Goal: Check status: Check status

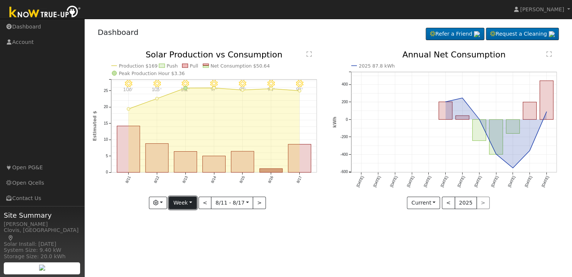
click at [193, 202] on button "Week" at bounding box center [182, 203] width 27 height 13
click at [192, 214] on link "Day" at bounding box center [195, 218] width 52 height 11
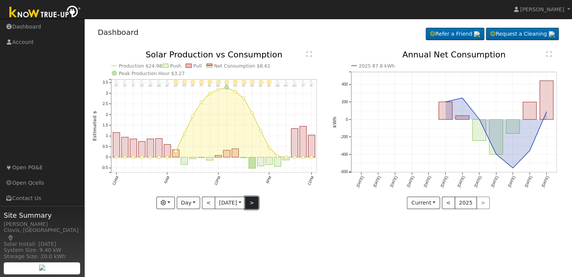
click at [253, 206] on button ">" at bounding box center [251, 203] width 13 height 13
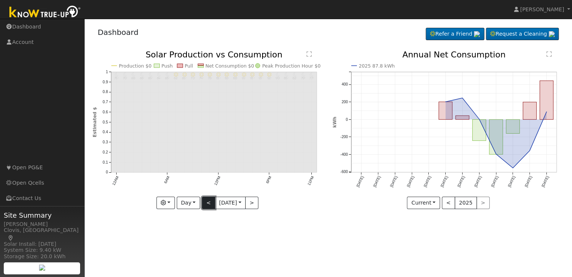
click at [204, 205] on button "<" at bounding box center [208, 203] width 13 height 13
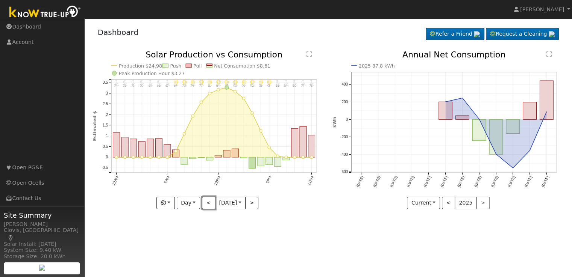
click at [204, 205] on button "<" at bounding box center [208, 203] width 13 height 13
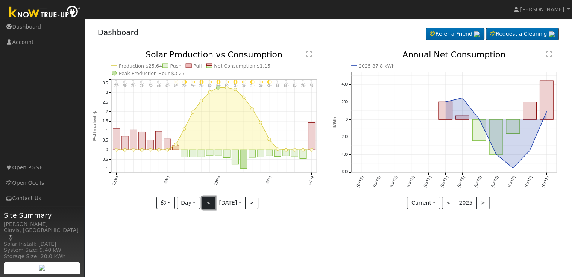
click at [204, 203] on button "<" at bounding box center [208, 203] width 13 height 13
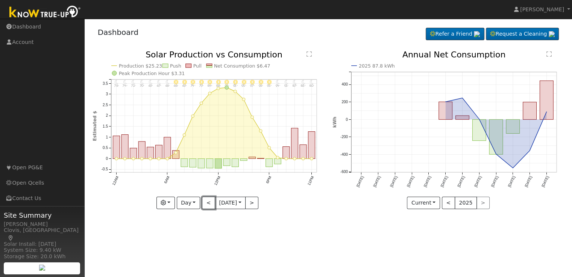
click at [204, 202] on button "<" at bounding box center [208, 203] width 13 height 13
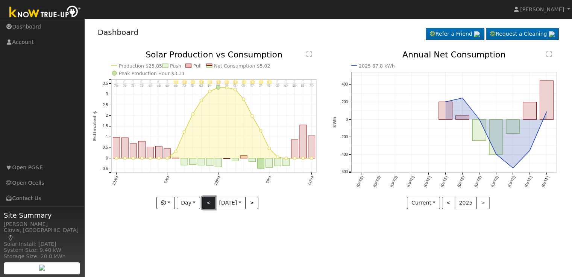
click at [208, 202] on button "<" at bounding box center [208, 203] width 13 height 13
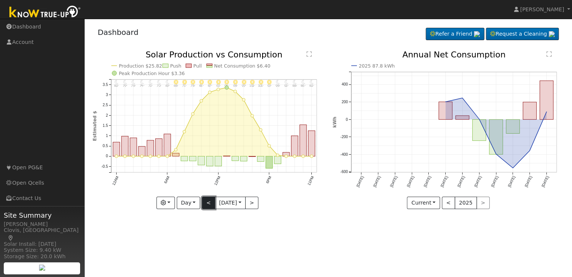
click at [208, 202] on button "<" at bounding box center [208, 203] width 13 height 13
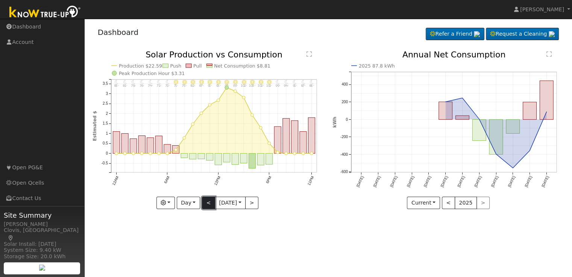
click at [208, 202] on button "<" at bounding box center [208, 203] width 13 height 13
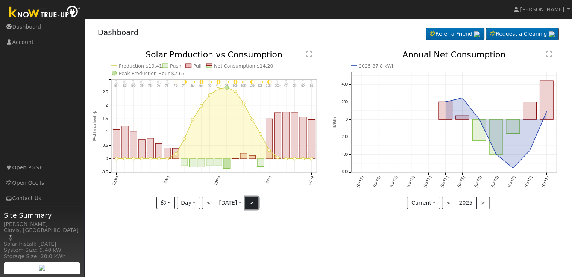
click at [257, 202] on button ">" at bounding box center [251, 203] width 13 height 13
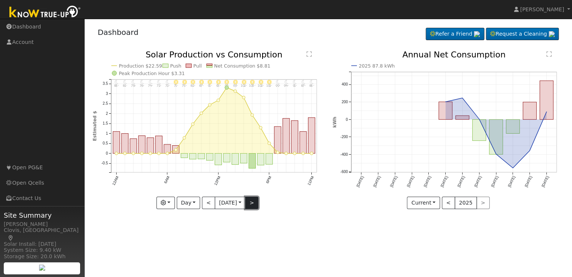
click at [252, 204] on button ">" at bounding box center [251, 203] width 13 height 13
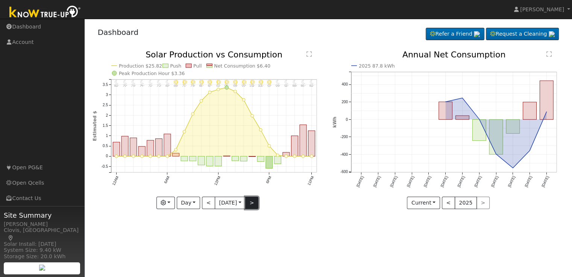
click at [252, 204] on button ">" at bounding box center [251, 203] width 13 height 13
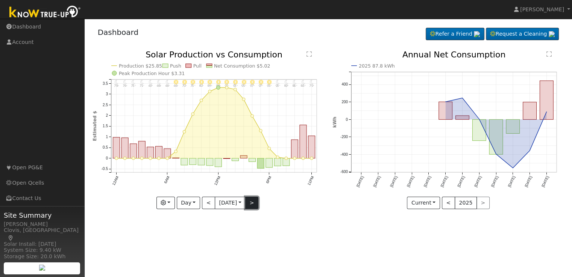
click at [252, 204] on button ">" at bounding box center [251, 203] width 13 height 13
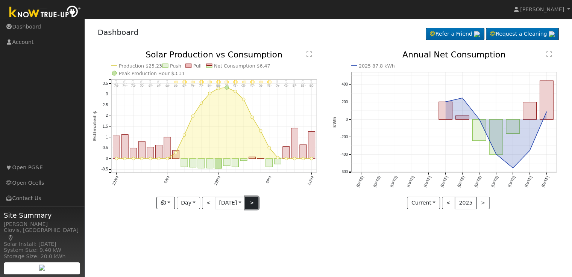
click at [252, 204] on button ">" at bounding box center [251, 203] width 13 height 13
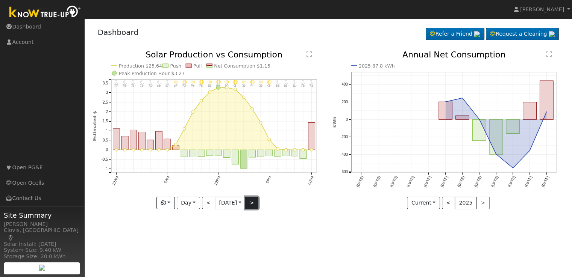
click at [253, 204] on button ">" at bounding box center [251, 203] width 13 height 13
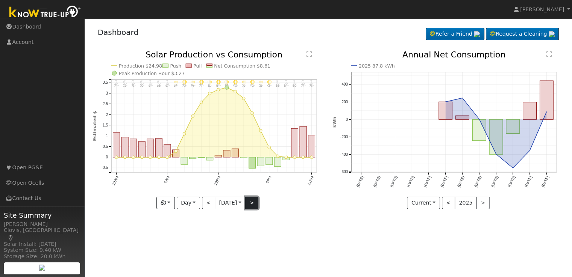
click at [250, 201] on button ">" at bounding box center [251, 203] width 13 height 13
type input "[DATE]"
